Goal: Information Seeking & Learning: Learn about a topic

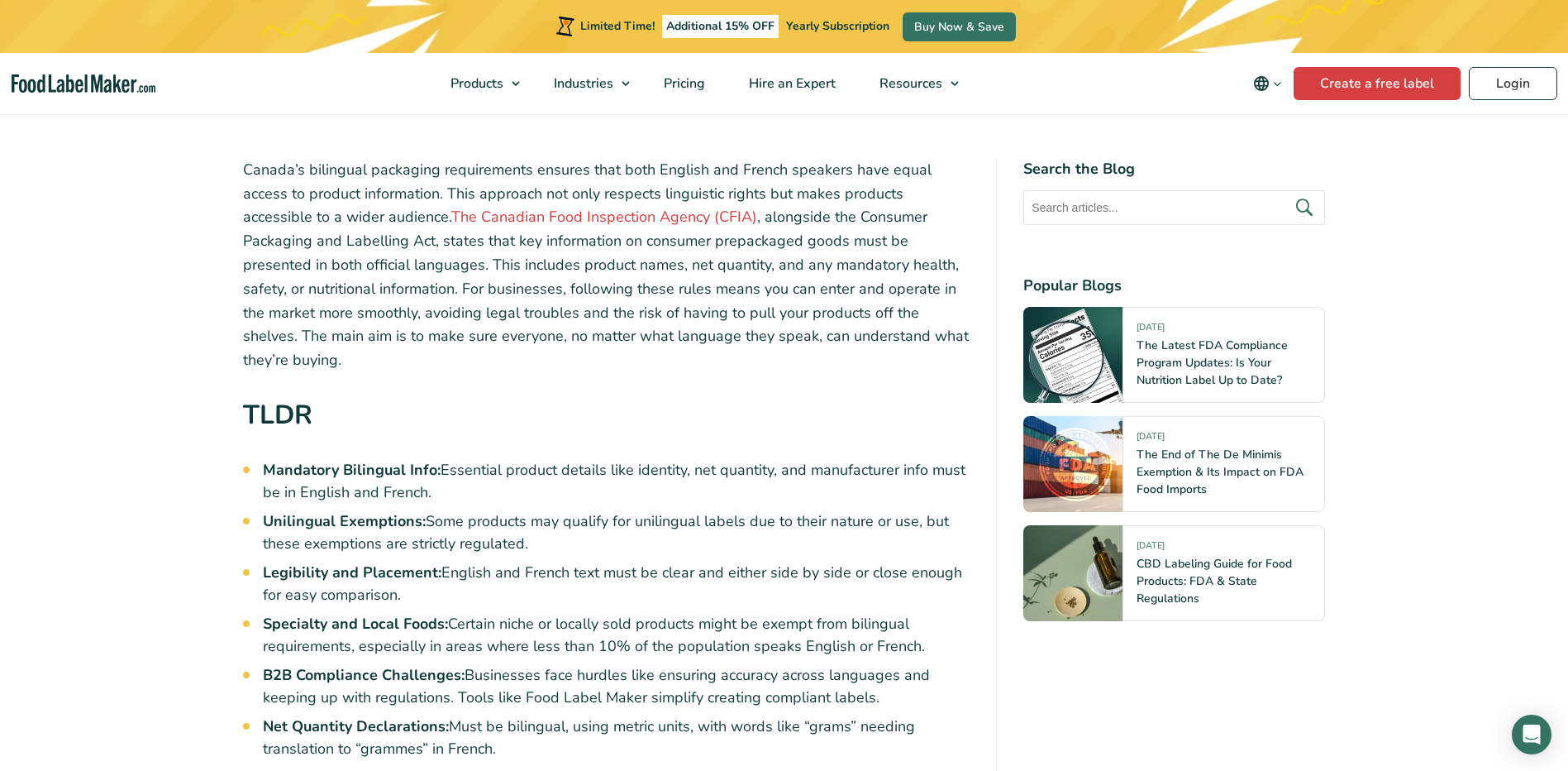
scroll to position [496, 0]
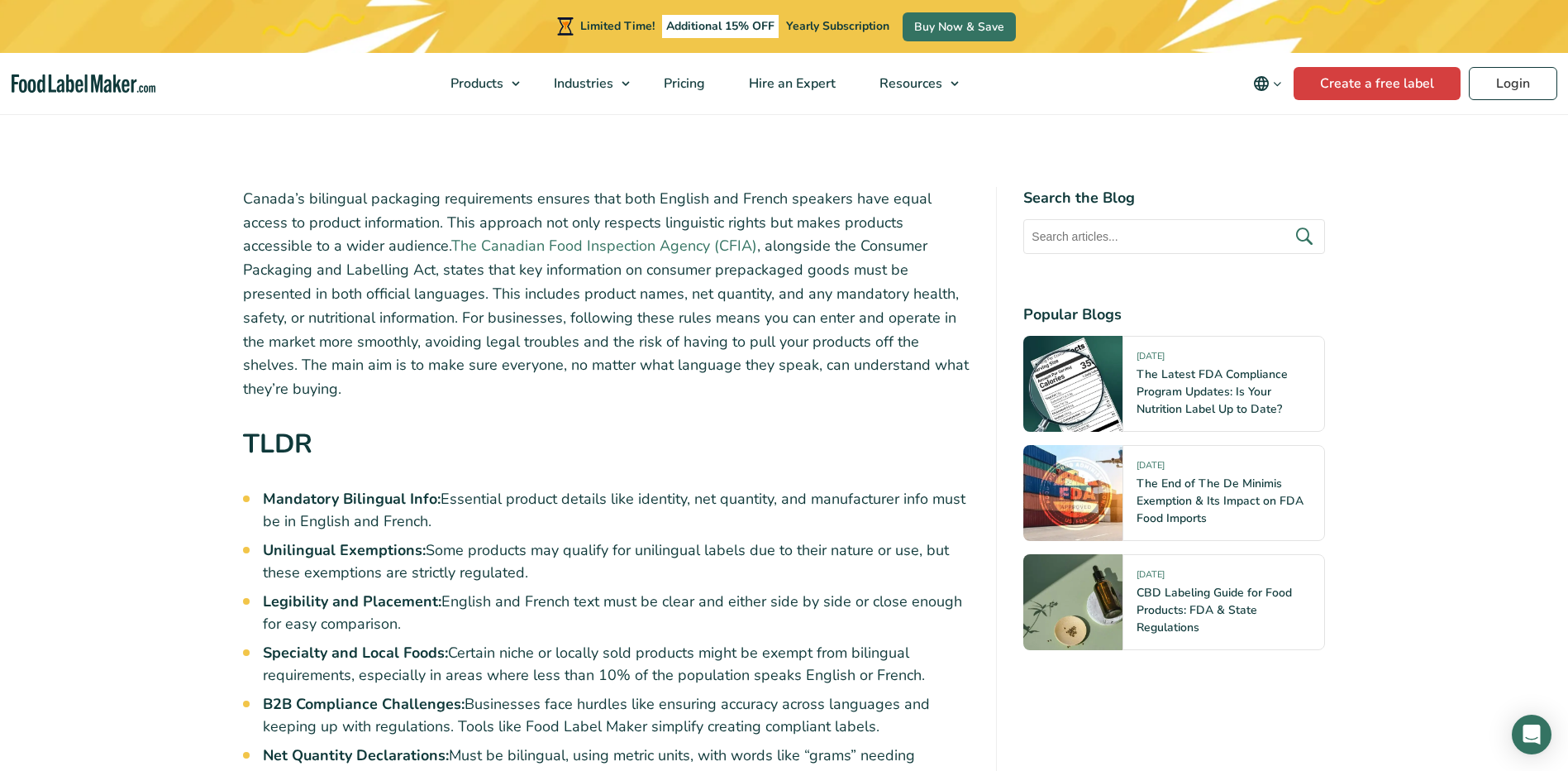
click at [451, 243] on link "The Canadian Food Inspection Agency (CFIA)" at bounding box center [603, 245] width 306 height 19
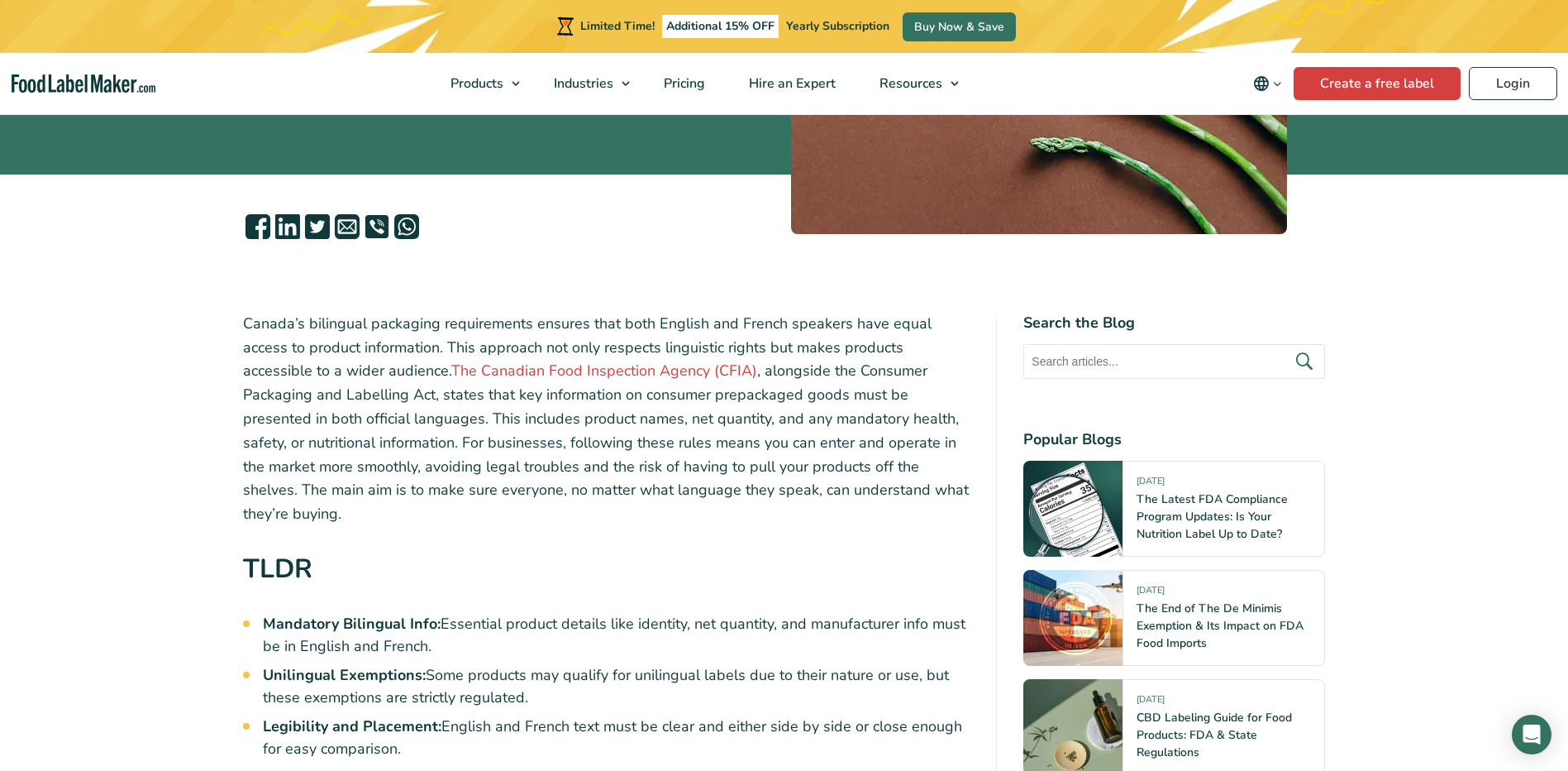
scroll to position [331, 0]
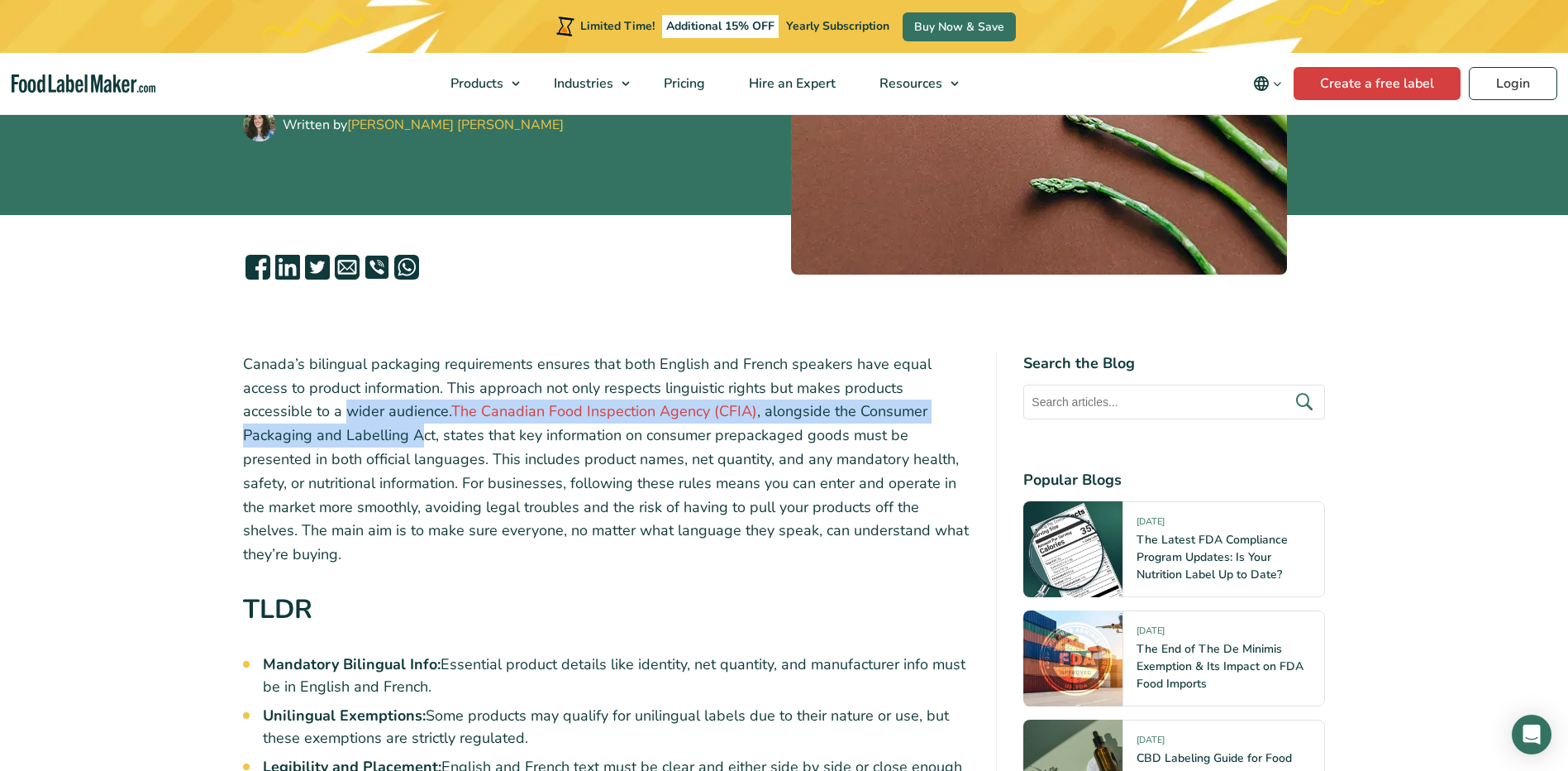
drag, startPoint x: 317, startPoint y: 432, endPoint x: 224, endPoint y: 413, distance: 94.9
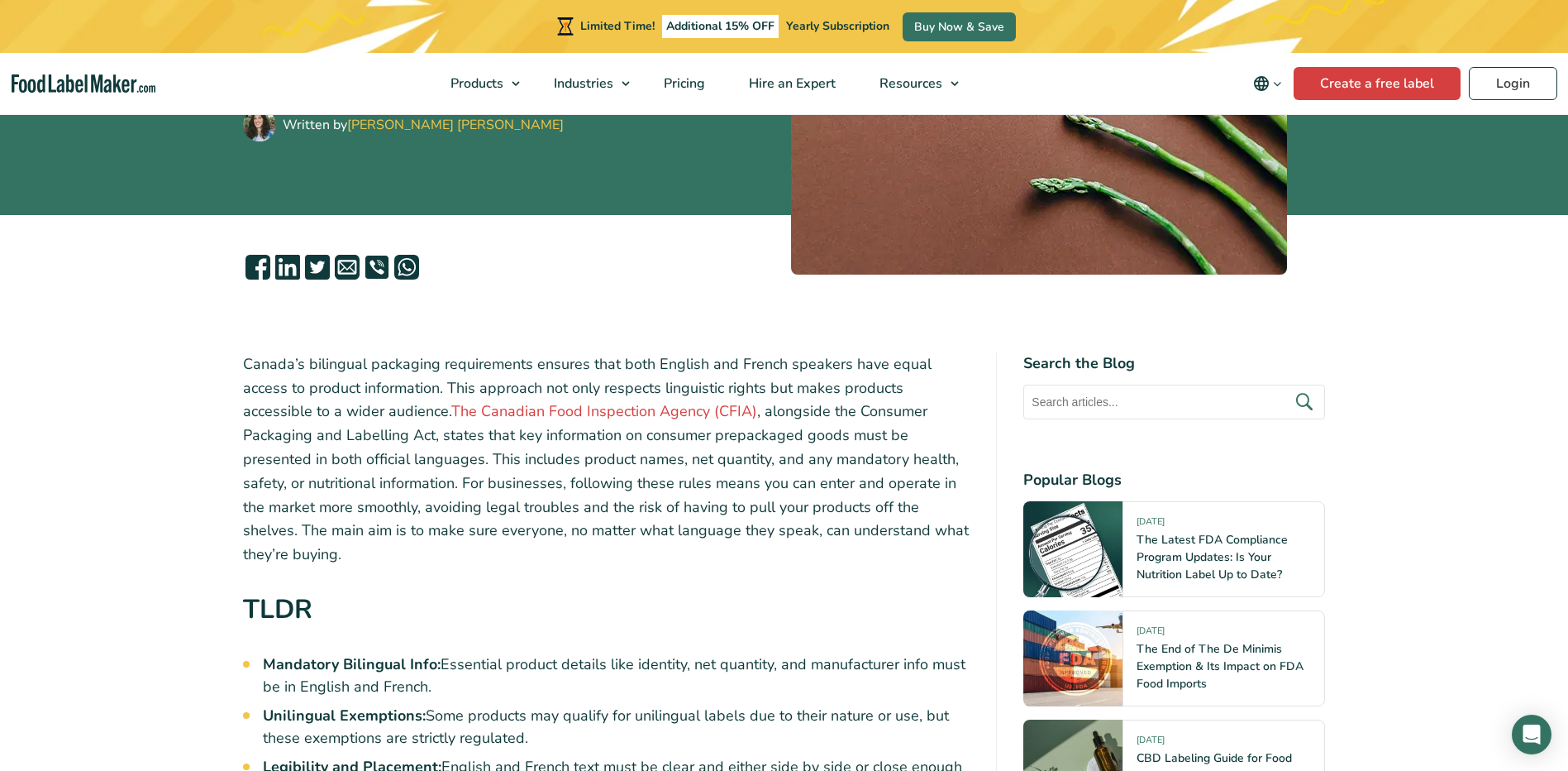
drag, startPoint x: 224, startPoint y: 413, endPoint x: 418, endPoint y: 457, distance: 198.9
click at [418, 457] on p "Canada’s bilingual packaging requirements ensures that both English and French …" at bounding box center [606, 459] width 727 height 214
click at [596, 434] on p "Canada’s bilingual packaging requirements ensures that both English and French …" at bounding box center [606, 459] width 727 height 214
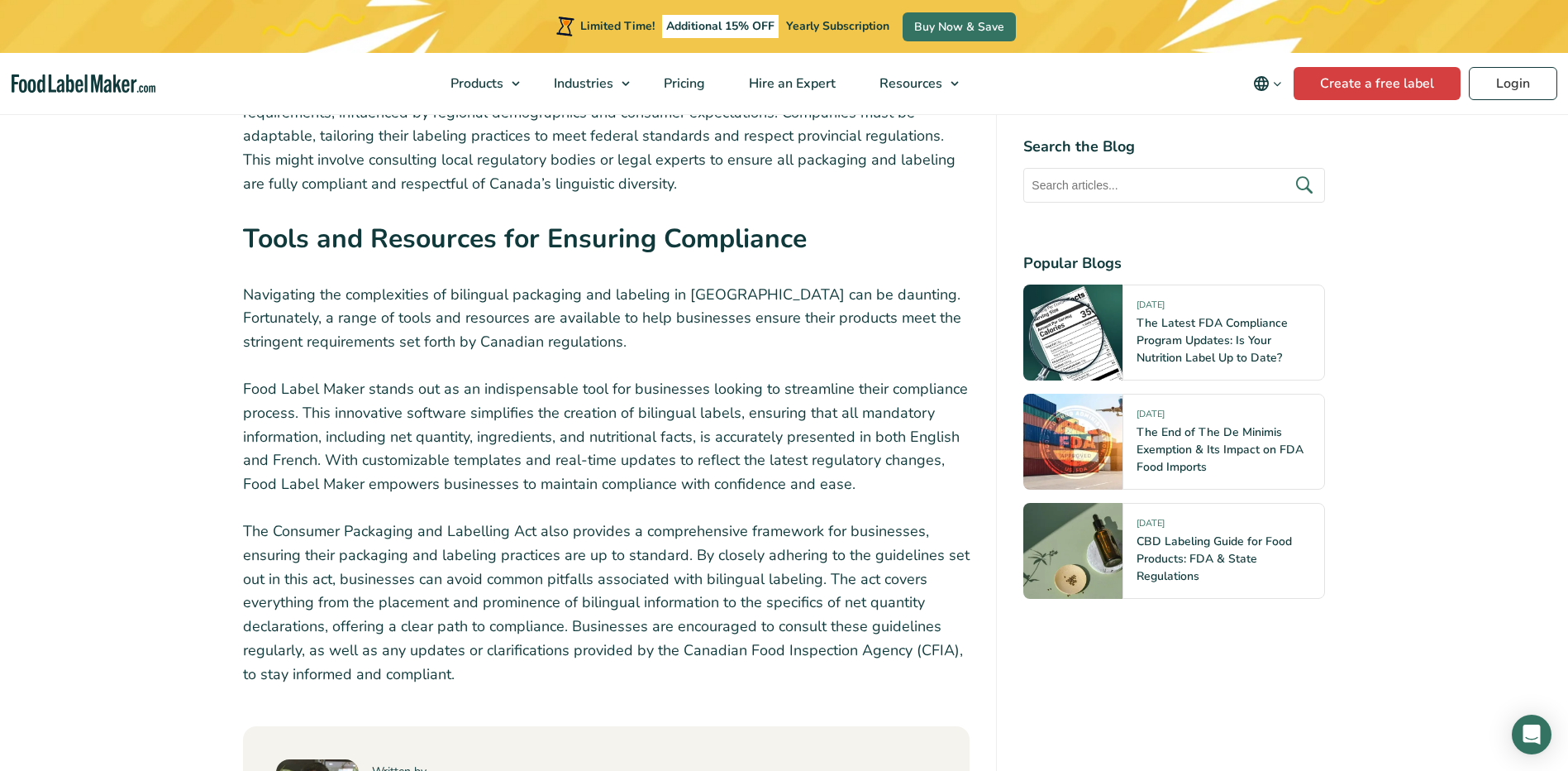
scroll to position [4961, 0]
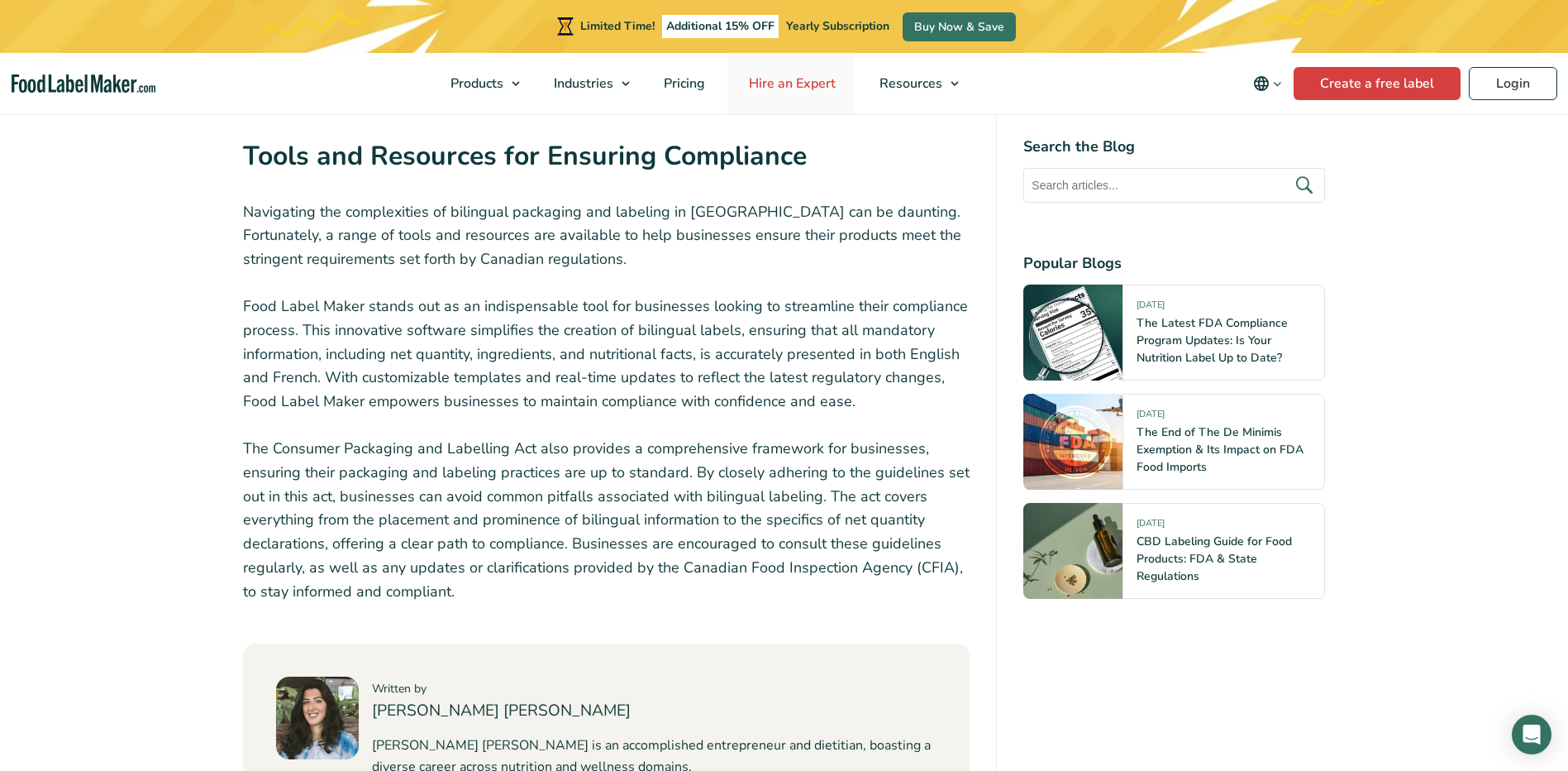
click at [767, 82] on span "Hire an Expert" at bounding box center [790, 83] width 93 height 18
